Goal: Navigation & Orientation: Find specific page/section

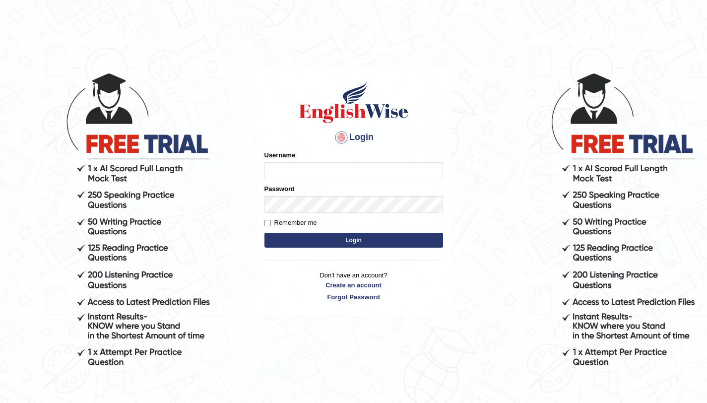
click at [309, 165] on input "Username" at bounding box center [354, 170] width 179 height 17
type input "aniladhikari_parramatta"
click at [268, 221] on input "Remember me" at bounding box center [268, 223] width 6 height 6
checkbox input "true"
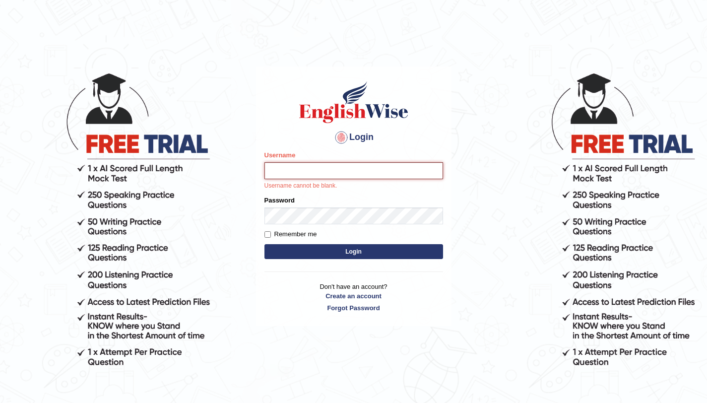
type input "aniladhikari_parramatta"
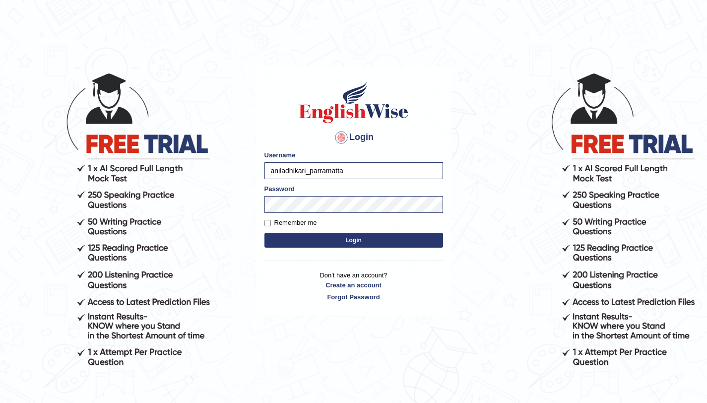
click at [312, 235] on button "Login" at bounding box center [354, 240] width 179 height 15
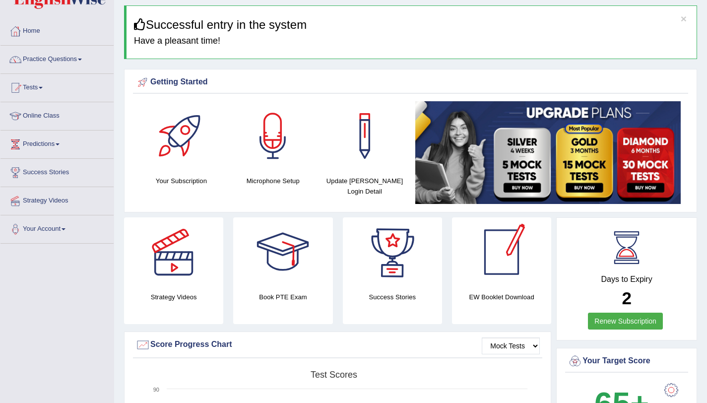
scroll to position [42, 0]
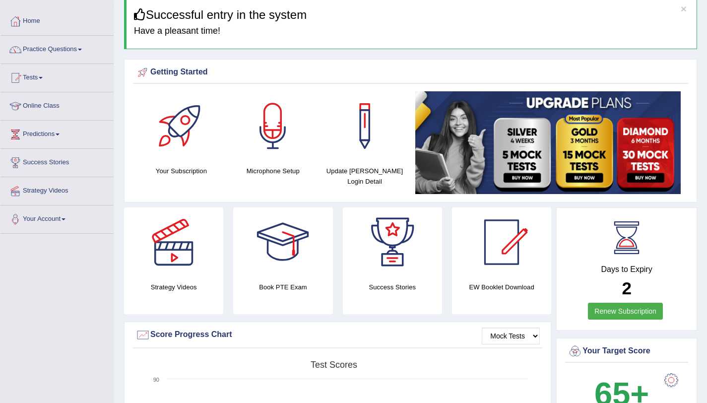
click at [65, 218] on link "Your Account" at bounding box center [56, 217] width 113 height 25
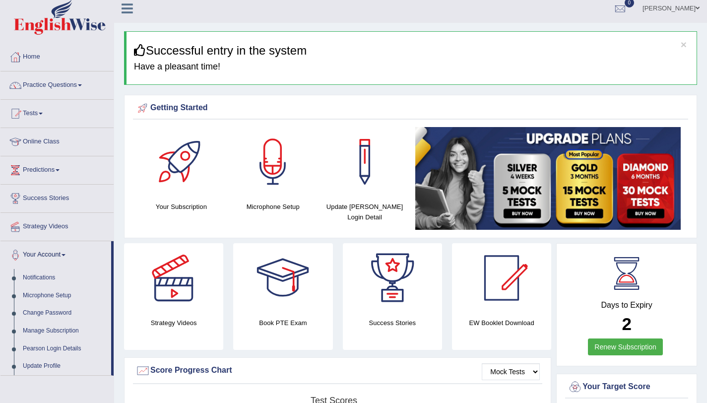
scroll to position [0, 0]
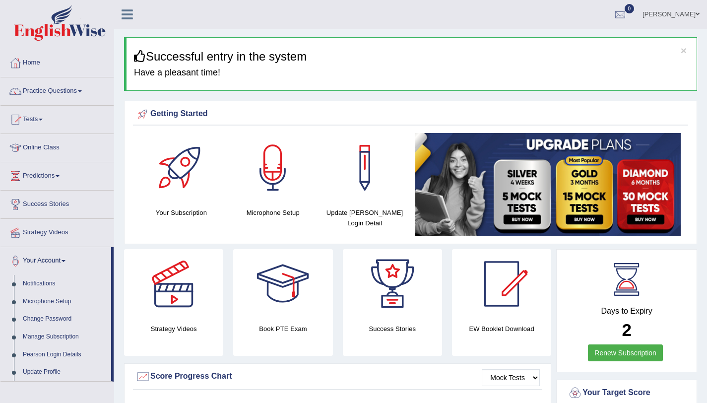
click at [126, 11] on icon at bounding box center [127, 14] width 11 height 13
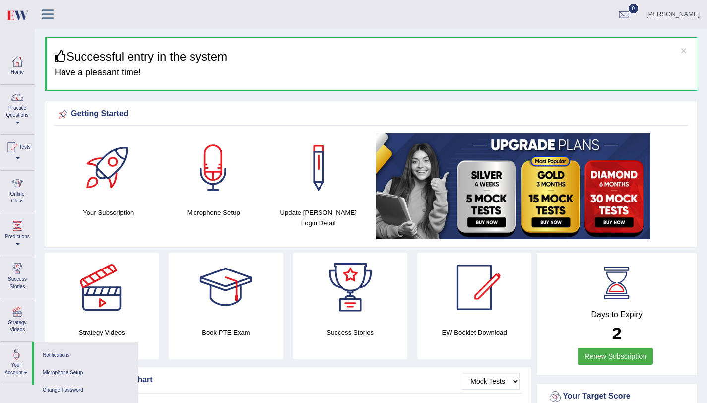
click at [45, 15] on icon at bounding box center [47, 14] width 11 height 13
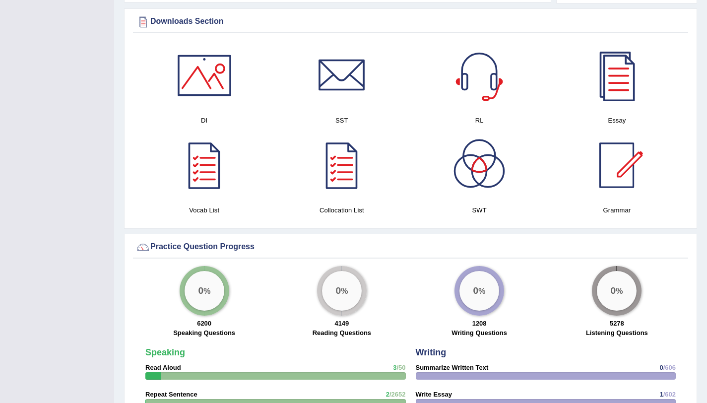
scroll to position [559, 0]
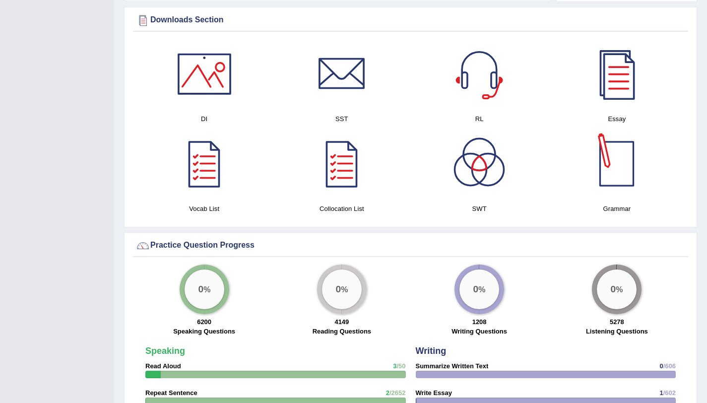
click at [619, 163] on div at bounding box center [616, 163] width 69 height 69
click at [338, 165] on div at bounding box center [341, 163] width 69 height 69
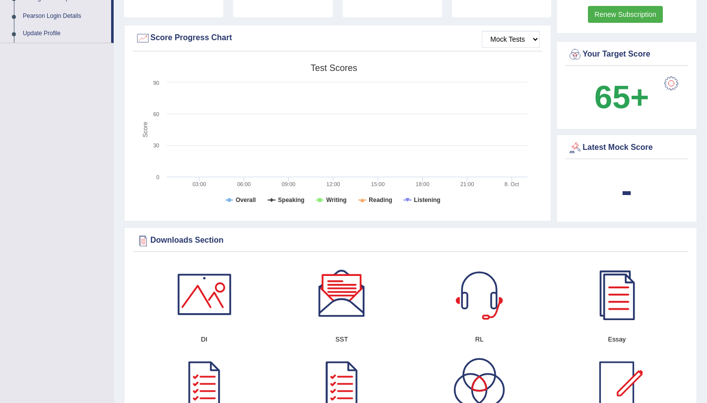
scroll to position [32, 0]
